Goal: Task Accomplishment & Management: Use online tool/utility

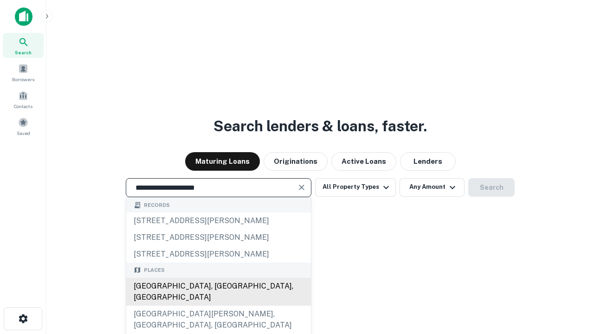
click at [218, 306] on div "[GEOGRAPHIC_DATA], [GEOGRAPHIC_DATA], [GEOGRAPHIC_DATA]" at bounding box center [218, 292] width 185 height 28
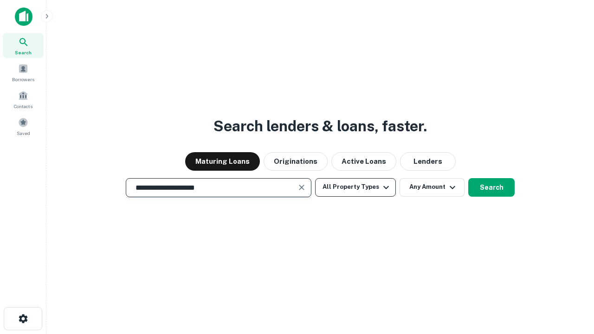
type input "**********"
click at [355, 187] on button "All Property Types" at bounding box center [355, 187] width 81 height 19
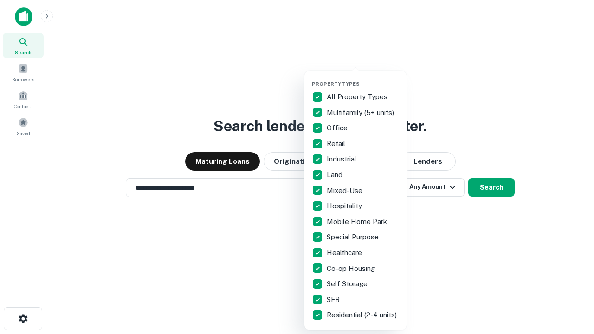
click at [363, 78] on button "button" at bounding box center [363, 78] width 102 height 0
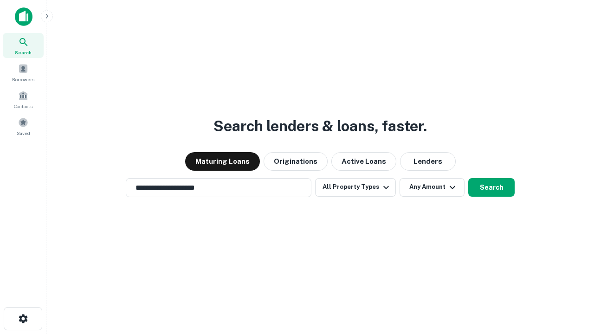
scroll to position [14, 0]
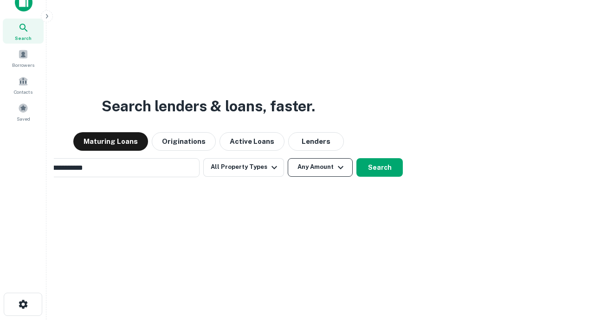
click at [288, 158] on button "Any Amount" at bounding box center [320, 167] width 65 height 19
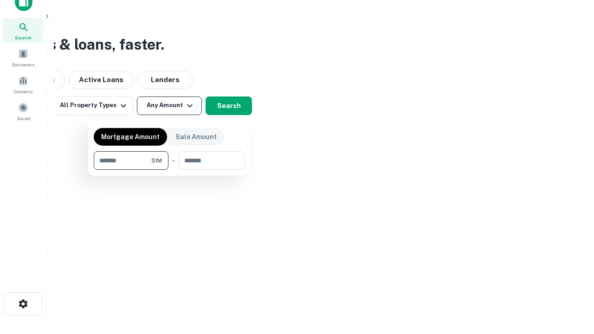
type input "*******"
click at [169, 170] on button "button" at bounding box center [169, 170] width 151 height 0
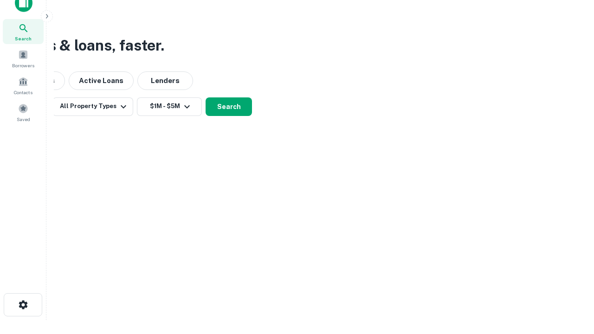
scroll to position [6, 171]
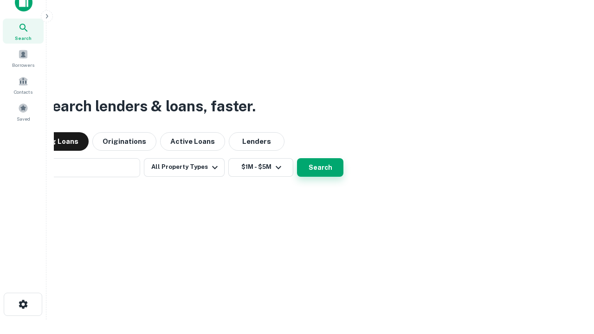
click at [297, 158] on button "Search" at bounding box center [320, 167] width 46 height 19
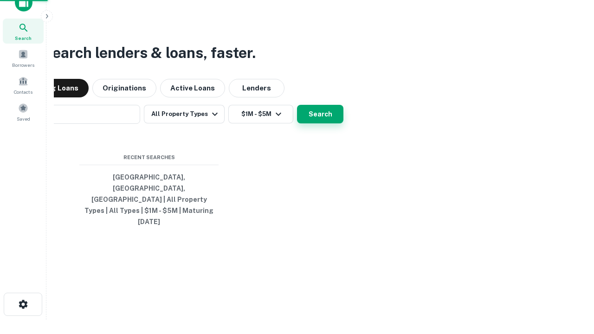
scroll to position [25, 263]
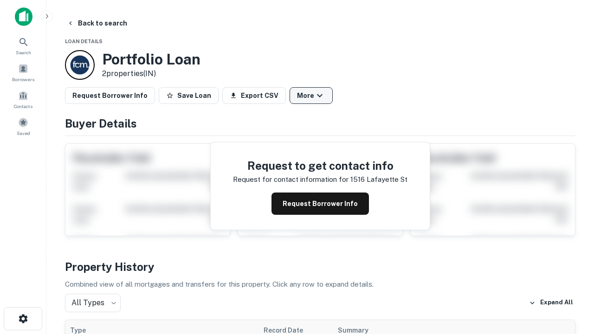
click at [311, 96] on button "More" at bounding box center [311, 95] width 43 height 17
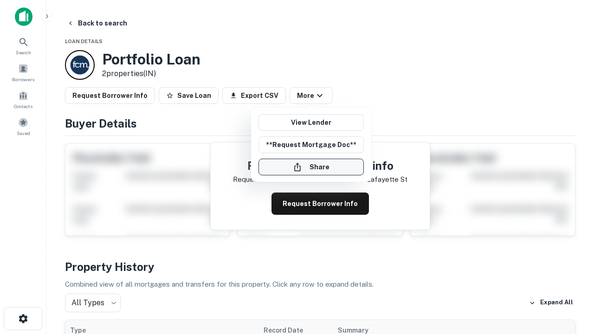
click at [311, 167] on button "Share" at bounding box center [310, 167] width 105 height 17
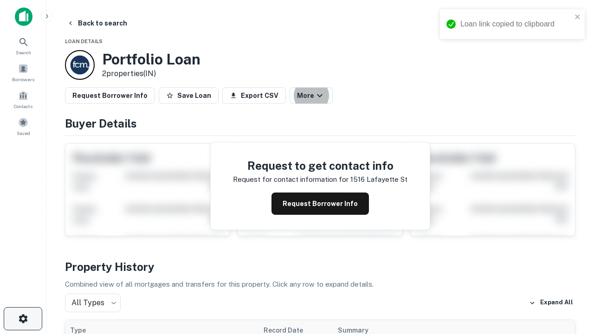
click at [23, 319] on icon "button" at bounding box center [23, 318] width 11 height 11
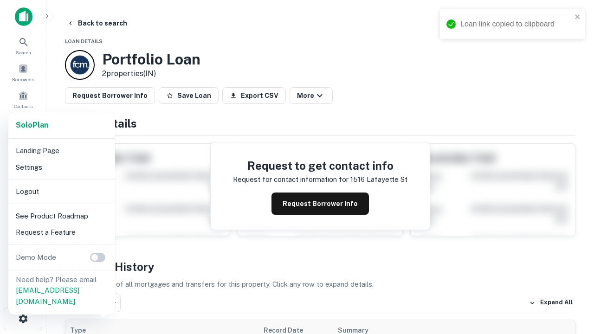
click at [61, 191] on li "Logout" at bounding box center [61, 191] width 99 height 17
